Goal: Task Accomplishment & Management: Use online tool/utility

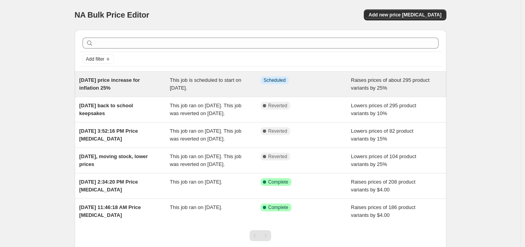
click at [117, 88] on div "Oct 2025 price increase for inflation 25%" at bounding box center [124, 84] width 91 height 16
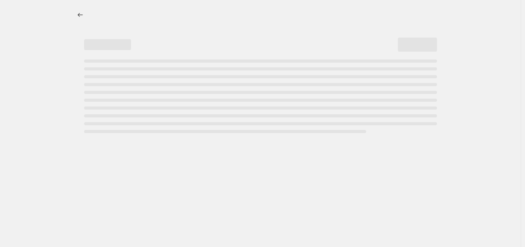
select select "percentage"
select select "remove"
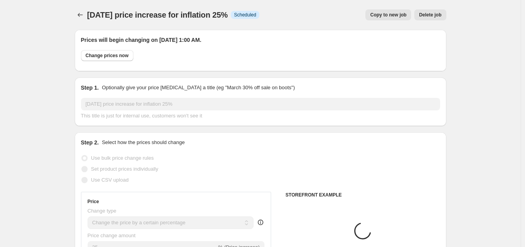
select select "collection"
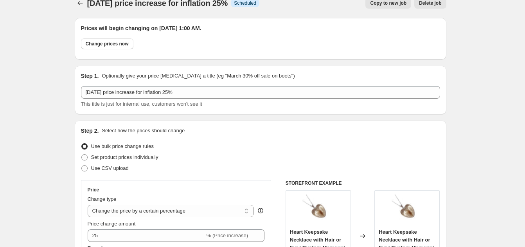
scroll to position [12, 0]
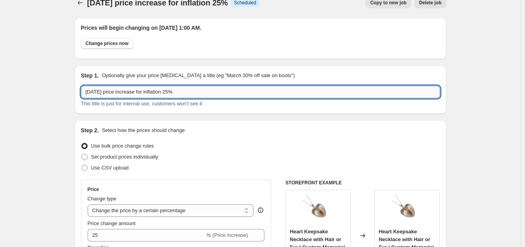
click at [207, 96] on input "[DATE] price increase for inflation 25%" at bounding box center [260, 92] width 359 height 13
click at [111, 92] on input "[DATE] price increase for inflation 25%" at bounding box center [260, 92] width 359 height 13
click at [107, 93] on input "[DATE] price increase for inflation 25%" at bounding box center [260, 92] width 359 height 13
type input "[DATE] keepsake price increase for inflation 25%"
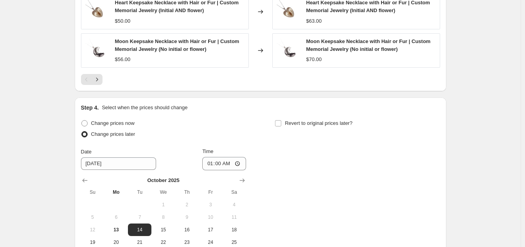
scroll to position [817, 0]
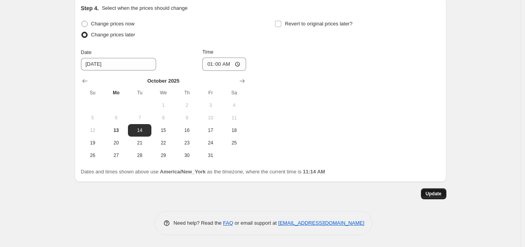
click at [439, 197] on button "Update" at bounding box center [433, 193] width 25 height 11
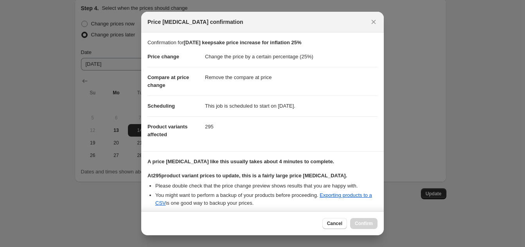
scroll to position [68, 0]
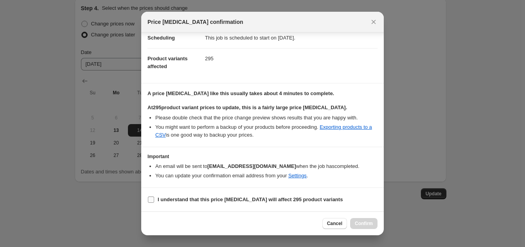
click at [273, 200] on b "I understand that this price [MEDICAL_DATA] will affect 295 product variants" at bounding box center [250, 199] width 185 height 6
click at [154, 200] on input "I understand that this price [MEDICAL_DATA] will affect 295 product variants" at bounding box center [151, 199] width 6 height 6
checkbox input "true"
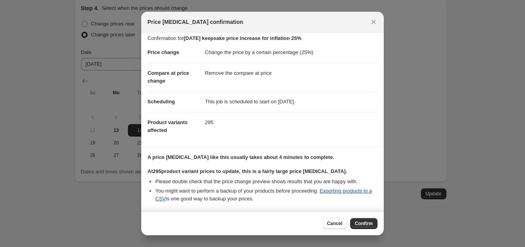
scroll to position [0, 0]
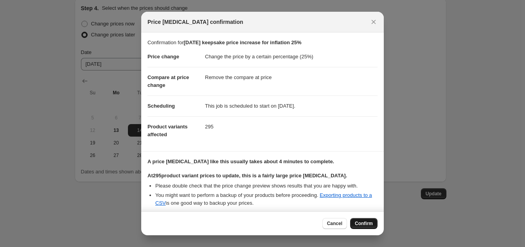
click at [366, 221] on span "Confirm" at bounding box center [364, 223] width 18 height 6
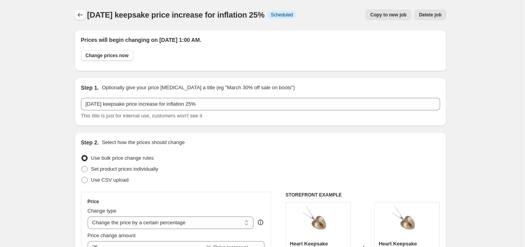
click at [77, 15] on button "Price change jobs" at bounding box center [80, 14] width 11 height 11
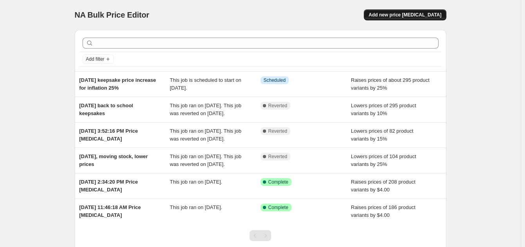
click at [400, 16] on span "Add new price [MEDICAL_DATA]" at bounding box center [404, 15] width 73 height 6
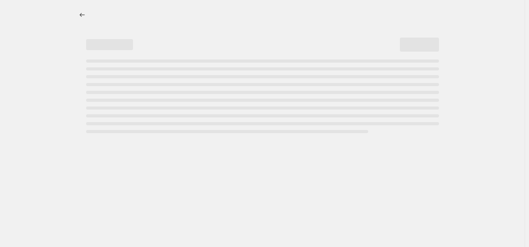
select select "percentage"
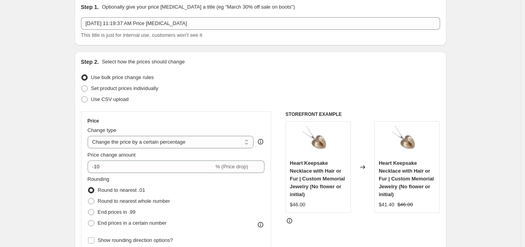
scroll to position [33, 0]
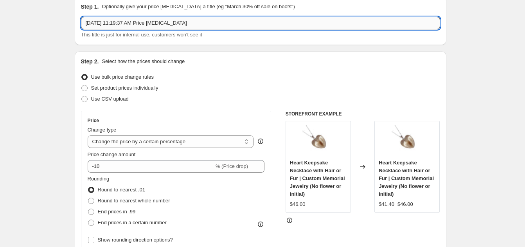
drag, startPoint x: 97, startPoint y: 23, endPoint x: 217, endPoint y: 18, distance: 119.3
click at [217, 18] on input "[DATE] 11:19:37 AM Price [MEDICAL_DATA]" at bounding box center [260, 23] width 359 height 13
type input "O"
click at [100, 24] on input "[DATE] Dec" at bounding box center [260, 23] width 359 height 13
click at [124, 25] on input "[DATE] to Dec" at bounding box center [260, 23] width 359 height 13
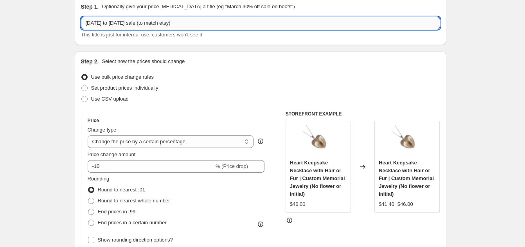
drag, startPoint x: 172, startPoint y: 25, endPoint x: 134, endPoint y: 25, distance: 37.9
click at [134, 25] on input "[DATE] to [DATE] sale (to match etsy)" at bounding box center [260, 23] width 359 height 13
click at [86, 23] on input "[DATE] to [DATE] sale" at bounding box center [260, 23] width 359 height 13
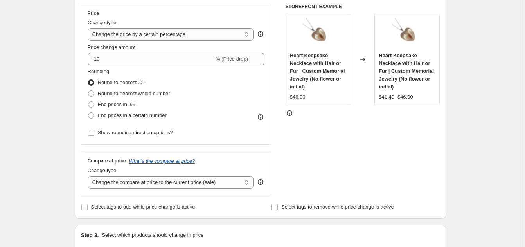
scroll to position [137, 0]
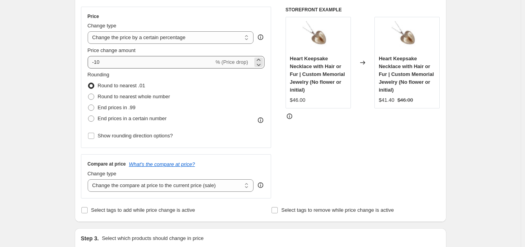
type input "Cyber Holiday [DATE] to [DATE] sale"
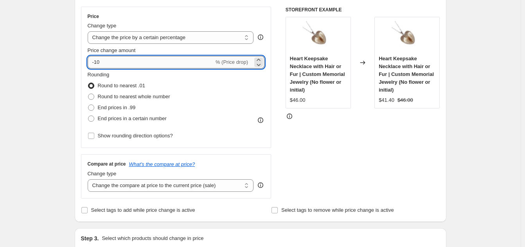
click at [140, 56] on input "-10" at bounding box center [151, 62] width 126 height 13
type input "-1"
type input "-25"
click at [97, 96] on label "Round to nearest whole number" at bounding box center [129, 96] width 83 height 11
click at [88, 94] on input "Round to nearest whole number" at bounding box center [88, 93] width 0 height 0
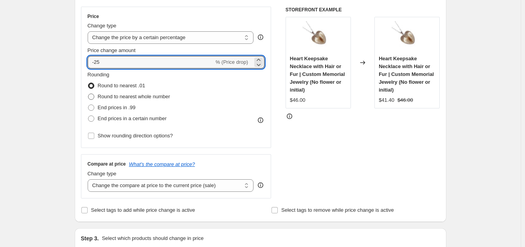
radio input "true"
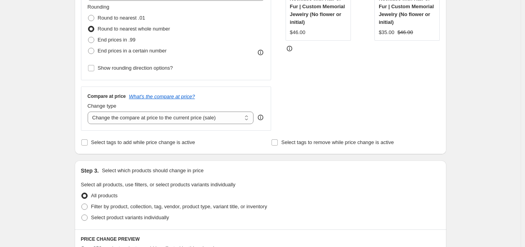
scroll to position [205, 0]
click at [120, 120] on select "Change the compare at price to the current price (sale) Change the compare at p…" at bounding box center [171, 117] width 166 height 13
click at [89, 111] on select "Change the compare at price to the current price (sale) Change the compare at p…" at bounding box center [171, 117] width 166 height 13
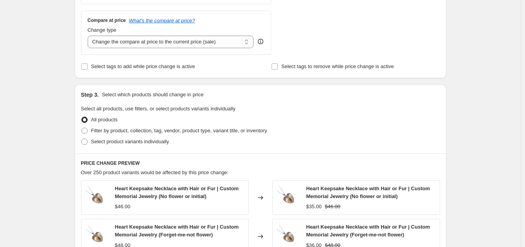
scroll to position [308, 0]
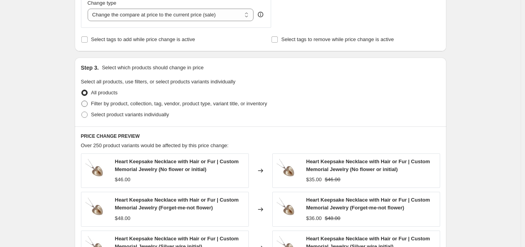
click at [124, 106] on span "Filter by product, collection, tag, vendor, product type, variant title, or inv…" at bounding box center [179, 103] width 176 height 6
click at [82, 101] on input "Filter by product, collection, tag, vendor, product type, variant title, or inv…" at bounding box center [81, 100] width 0 height 0
radio input "true"
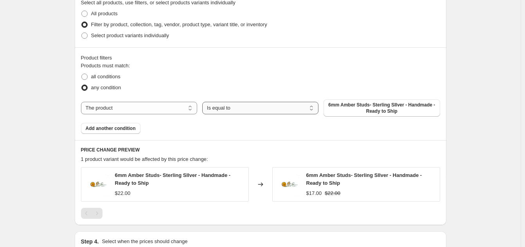
scroll to position [387, 0]
click at [270, 104] on select "Is equal to Is not equal to" at bounding box center [260, 107] width 116 height 13
click at [158, 104] on select "The product The product's collection The product's tag The product's vendor The…" at bounding box center [139, 107] width 116 height 13
select select "collection"
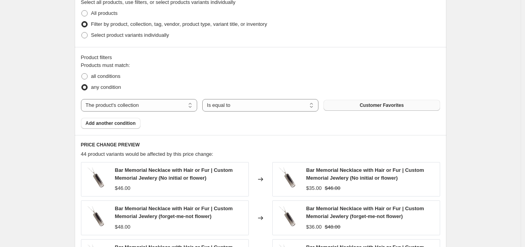
click at [376, 107] on span "Customer Favorites" at bounding box center [381, 105] width 44 height 6
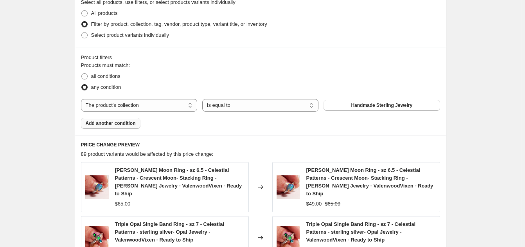
click at [120, 120] on button "Add another condition" at bounding box center [110, 123] width 59 height 11
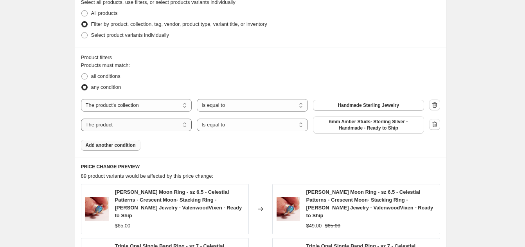
click at [150, 126] on select "The product The product's collection The product's tag The product's vendor The…" at bounding box center [136, 124] width 111 height 13
select select "collection"
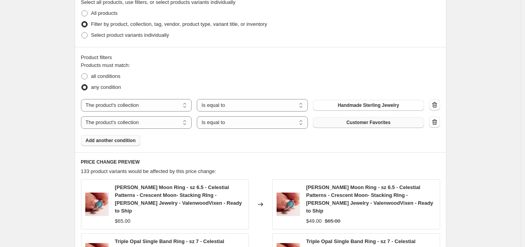
click at [395, 124] on button "Customer Favorites" at bounding box center [368, 122] width 111 height 11
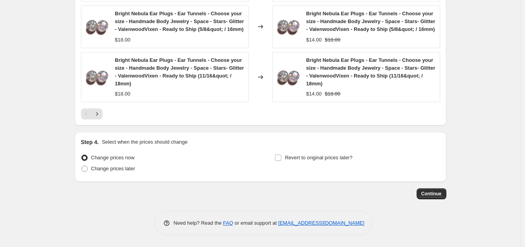
scroll to position [708, 0]
click at [114, 169] on span "Change prices later" at bounding box center [113, 168] width 44 height 6
click at [82, 166] on input "Change prices later" at bounding box center [81, 165] width 0 height 0
radio input "true"
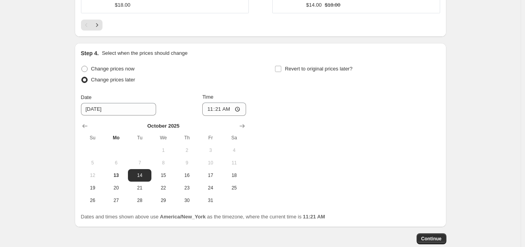
scroll to position [800, 0]
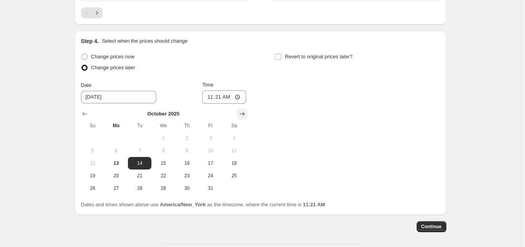
click at [246, 118] on icon "Show next month, November 2025" at bounding box center [242, 114] width 8 height 8
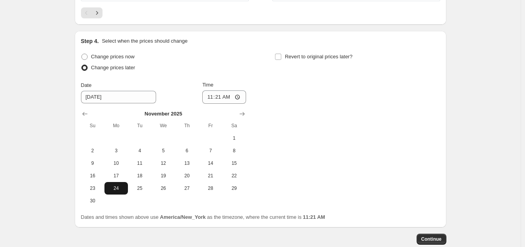
click at [119, 191] on span "24" at bounding box center [116, 188] width 17 height 6
type input "[DATE]"
click at [211, 104] on input "11:21" at bounding box center [224, 96] width 44 height 13
click at [223, 104] on input "11:21" at bounding box center [224, 96] width 44 height 13
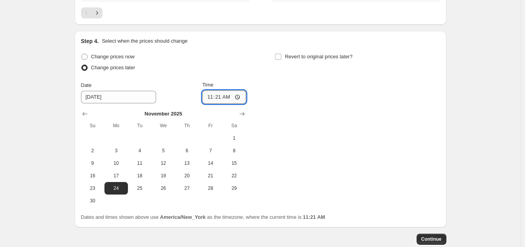
click at [239, 104] on input "11:21" at bounding box center [224, 96] width 44 height 13
type input "01:00"
click at [315, 111] on div "Change prices now Change prices later Date [DATE] Time 01:00 [DATE] Su Mo Tu We…" at bounding box center [260, 129] width 359 height 156
click at [281, 60] on input "Revert to original prices later?" at bounding box center [278, 57] width 6 height 6
checkbox input "true"
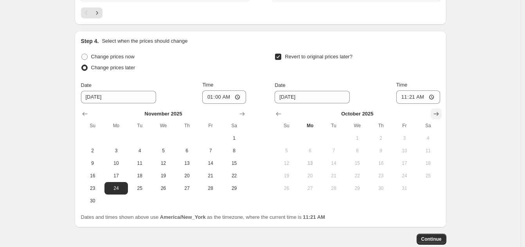
click at [437, 118] on icon "Show next month, November 2025" at bounding box center [436, 114] width 8 height 8
click at [437, 118] on icon "Show next month, December 2025" at bounding box center [436, 114] width 8 height 8
click at [336, 141] on span "2" at bounding box center [333, 138] width 17 height 6
type input "[DATE]"
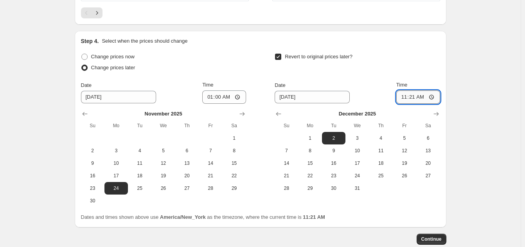
click at [411, 104] on input "11:21" at bounding box center [418, 96] width 44 height 13
click at [404, 104] on input "11:21" at bounding box center [418, 96] width 44 height 13
click at [432, 104] on input "11:21" at bounding box center [418, 96] width 44 height 13
click at [414, 104] on input "11:21" at bounding box center [418, 96] width 44 height 13
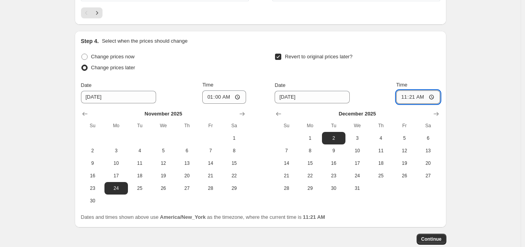
click at [414, 104] on input "11:21" at bounding box center [418, 96] width 44 height 13
click at [414, 104] on input "23:55" at bounding box center [418, 96] width 44 height 13
click at [414, 104] on input "23:59" at bounding box center [418, 96] width 44 height 13
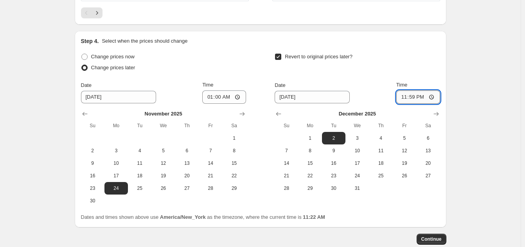
click at [413, 104] on input "23:59" at bounding box center [418, 96] width 44 height 13
type input "23:55"
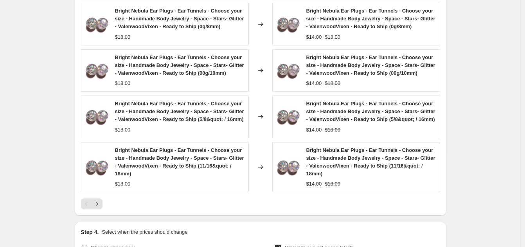
scroll to position [609, 0]
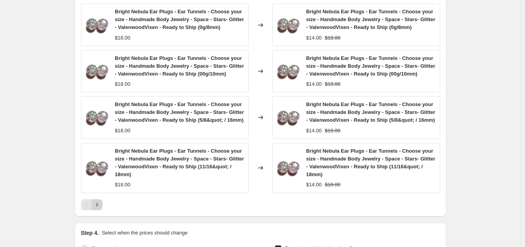
click at [99, 208] on icon "Next" at bounding box center [97, 205] width 8 height 8
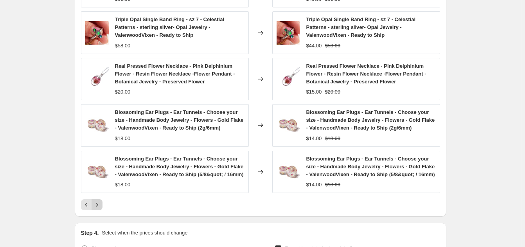
click at [100, 201] on icon "Next" at bounding box center [97, 205] width 8 height 8
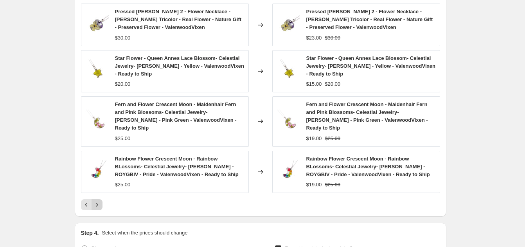
click at [100, 201] on icon "Next" at bounding box center [97, 205] width 8 height 8
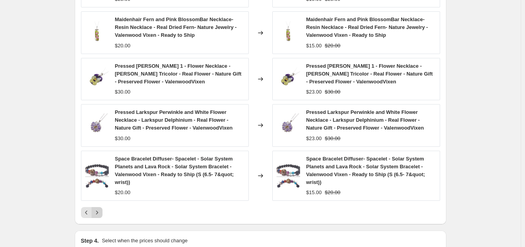
click at [100, 198] on div "Fern and Flower Crescent Moon - Maidenhair Fern, Larkspur, Forget Me Not- Celes…" at bounding box center [260, 87] width 359 height 260
click at [100, 208] on icon "Next" at bounding box center [97, 212] width 8 height 8
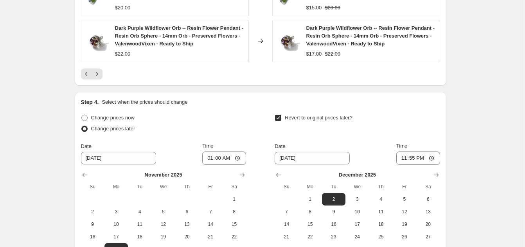
scroll to position [854, 0]
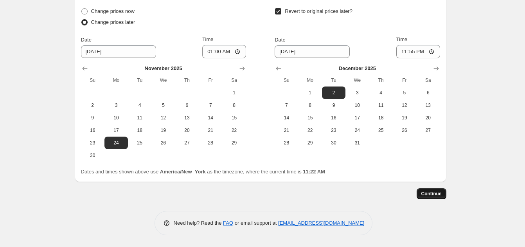
click at [432, 196] on span "Continue" at bounding box center [431, 193] width 20 height 6
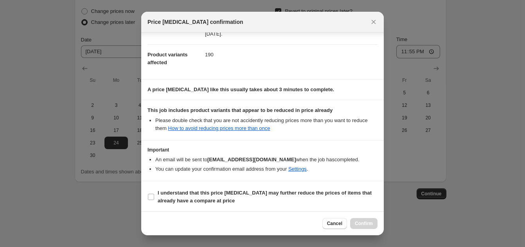
scroll to position [81, 0]
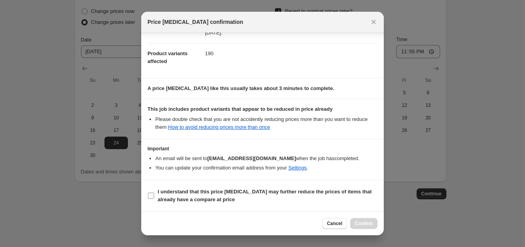
click at [149, 196] on input "I understand that this price [MEDICAL_DATA] may further reduce the prices of it…" at bounding box center [151, 195] width 6 height 6
checkbox input "true"
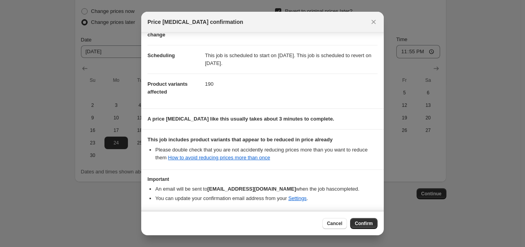
scroll to position [0, 0]
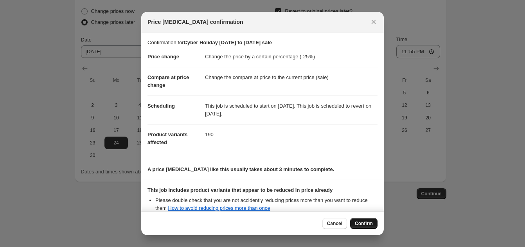
click at [362, 223] on span "Confirm" at bounding box center [364, 223] width 18 height 6
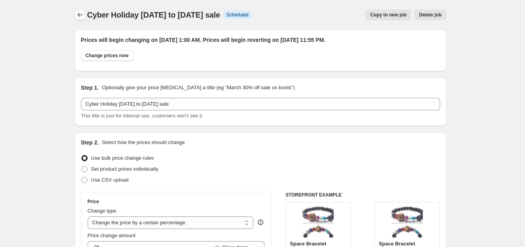
click at [84, 19] on button "Price change jobs" at bounding box center [80, 14] width 11 height 11
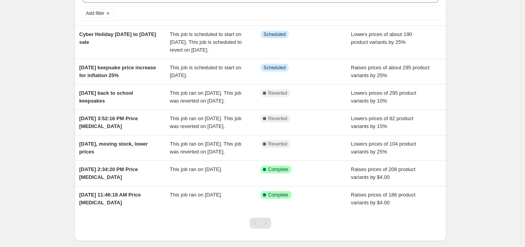
scroll to position [46, 0]
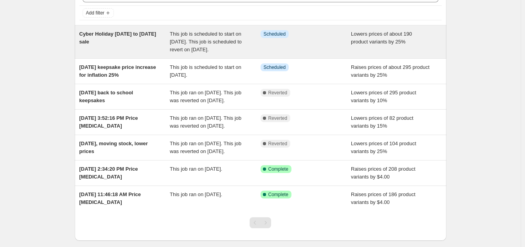
click at [126, 38] on div "Cyber Holiday [DATE] to [DATE] sale" at bounding box center [124, 41] width 91 height 23
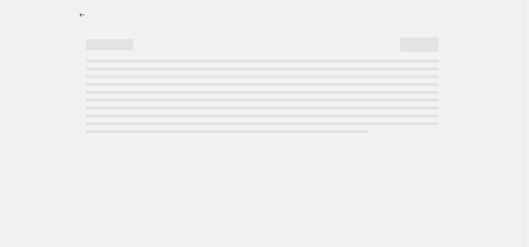
select select "percentage"
select select "collection"
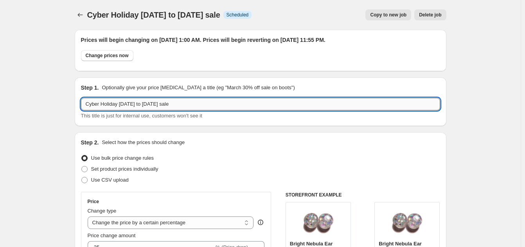
click at [186, 99] on input "Cyber Holiday [DATE] to [DATE] sale" at bounding box center [260, 104] width 359 height 13
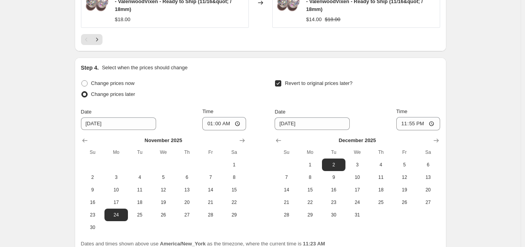
scroll to position [902, 0]
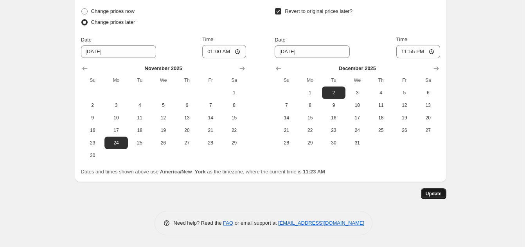
type input "Cyber Holiday [DATE] to [DATE] sale (silver and nature)"
click at [440, 194] on span "Update" at bounding box center [433, 193] width 16 height 6
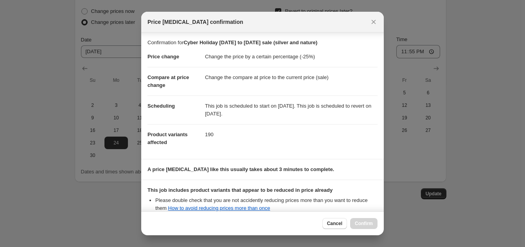
scroll to position [81, 0]
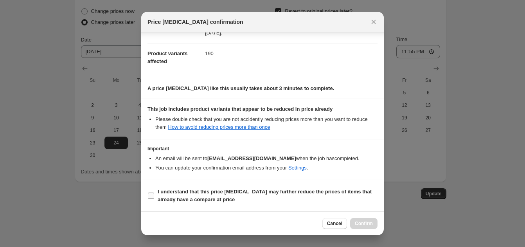
click at [215, 186] on label "I understand that this price [MEDICAL_DATA] may further reduce the prices of it…" at bounding box center [262, 195] width 230 height 19
click at [154, 192] on input "I understand that this price [MEDICAL_DATA] may further reduce the prices of it…" at bounding box center [151, 195] width 6 height 6
checkbox input "true"
click at [370, 226] on button "Confirm" at bounding box center [363, 223] width 27 height 11
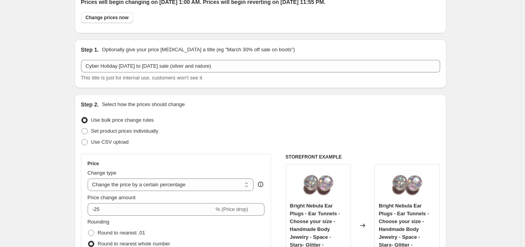
scroll to position [0, 0]
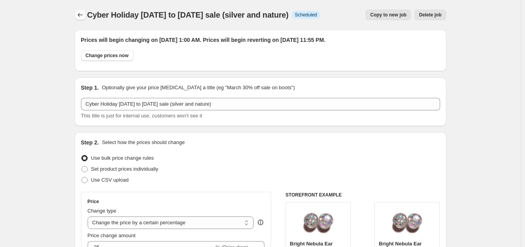
click at [82, 13] on icon "Price change jobs" at bounding box center [80, 15] width 8 height 8
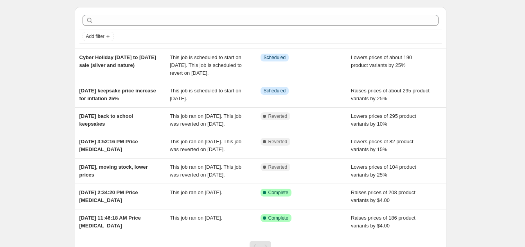
scroll to position [23, 0]
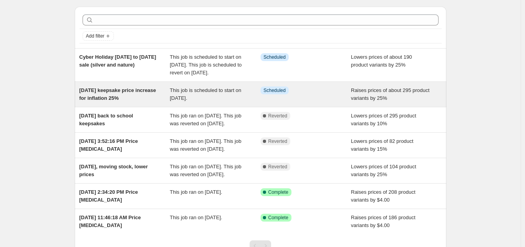
click at [134, 98] on span "[DATE] keepsake price increase for inflation 25%" at bounding box center [117, 94] width 77 height 14
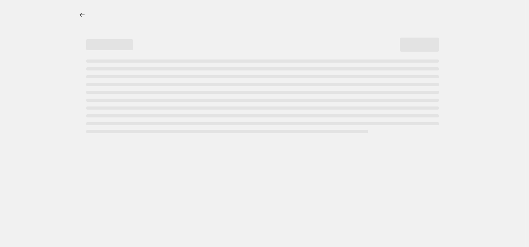
select select "percentage"
select select "remove"
select select "collection"
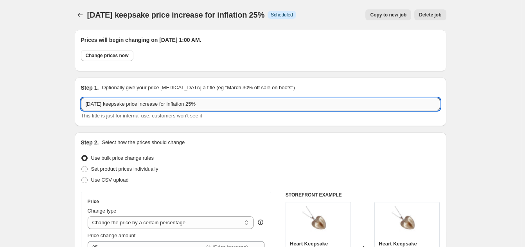
click at [114, 103] on input "[DATE] keepsake price increase for inflation 25%" at bounding box center [260, 104] width 359 height 13
click at [201, 104] on input "[DATE] price increase for inflation 25%" at bounding box center [260, 104] width 359 height 13
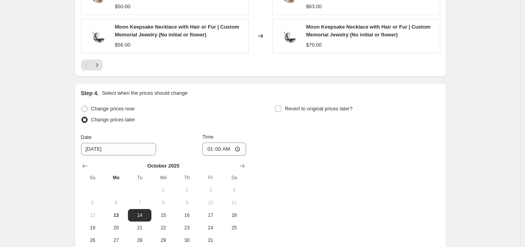
scroll to position [817, 0]
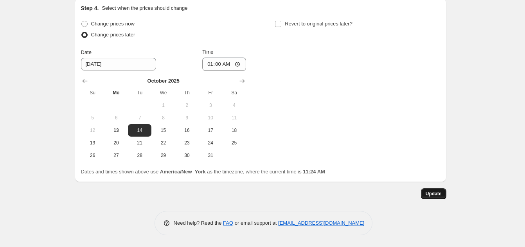
type input "[DATE] price increase for inflation 25% (keepsakes - permanent)"
click at [438, 194] on span "Update" at bounding box center [433, 193] width 16 height 6
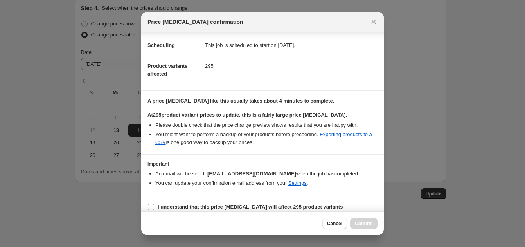
scroll to position [68, 0]
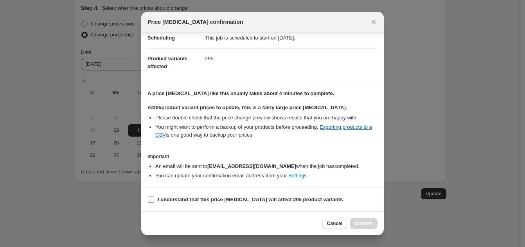
click at [150, 198] on input "I understand that this price [MEDICAL_DATA] will affect 295 product variants" at bounding box center [151, 199] width 6 height 6
checkbox input "true"
click at [360, 222] on span "Confirm" at bounding box center [364, 223] width 18 height 6
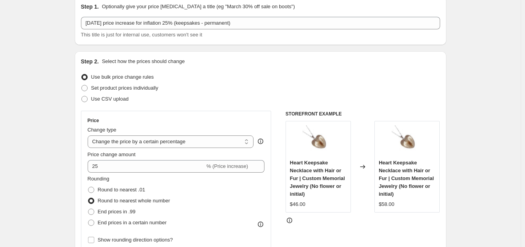
scroll to position [0, 0]
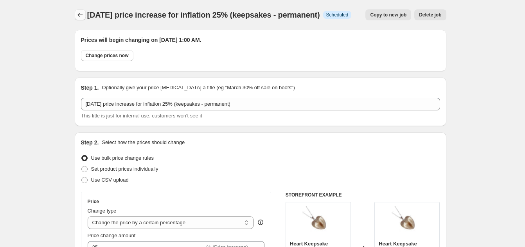
click at [83, 15] on icon "Price change jobs" at bounding box center [80, 15] width 8 height 8
